Goal: Information Seeking & Learning: Learn about a topic

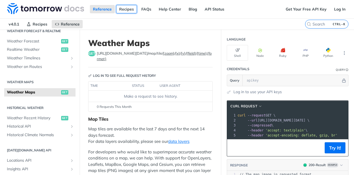
click at [127, 10] on link "Recipes" at bounding box center [126, 9] width 21 height 8
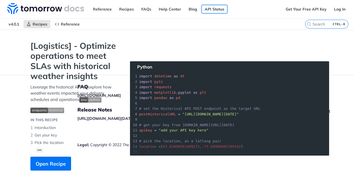
click at [214, 12] on link "API Status" at bounding box center [215, 9] width 26 height 8
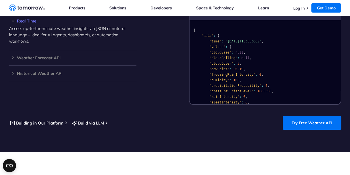
scroll to position [526, 0]
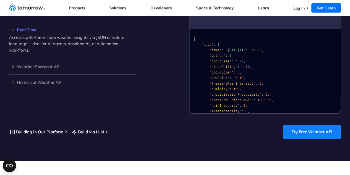
click at [318, 125] on link "Try Free Weather API" at bounding box center [312, 132] width 58 height 14
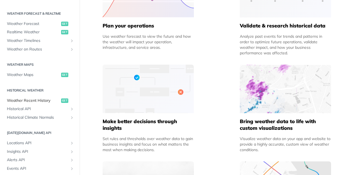
scroll to position [82, 0]
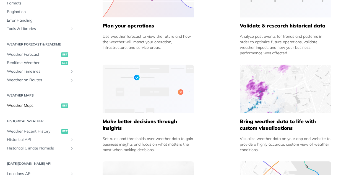
click at [24, 105] on span "Weather Maps" at bounding box center [33, 106] width 53 height 6
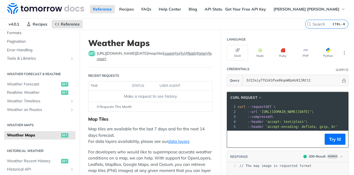
scroll to position [28, 0]
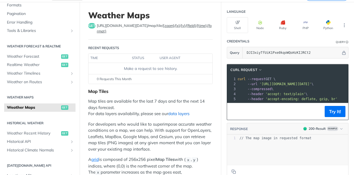
click at [182, 112] on link "data layers" at bounding box center [178, 113] width 21 height 5
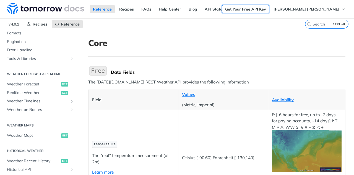
click at [241, 6] on link "Get Your Free API Key" at bounding box center [245, 9] width 47 height 8
